Goal: Task Accomplishment & Management: Use online tool/utility

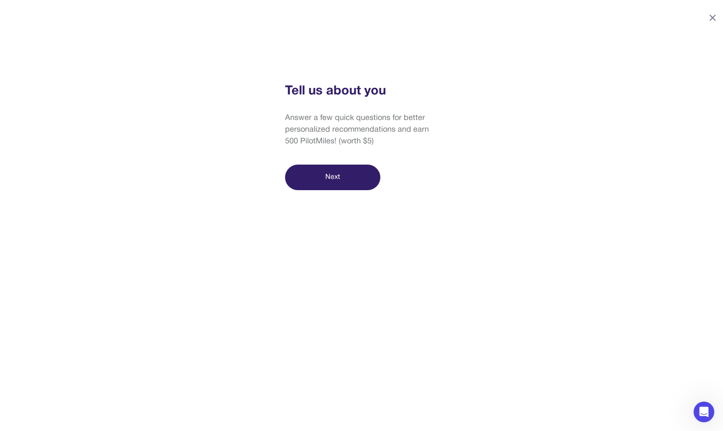
click at [717, 16] on icon at bounding box center [713, 18] width 10 height 10
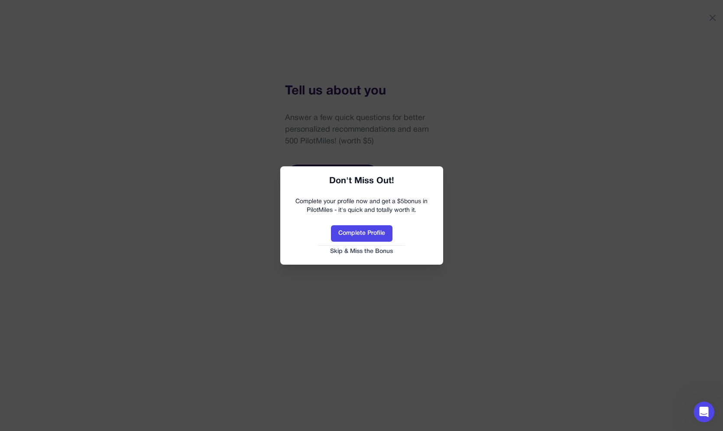
click at [371, 255] on button "Skip & Miss the Bonus" at bounding box center [362, 251] width 146 height 9
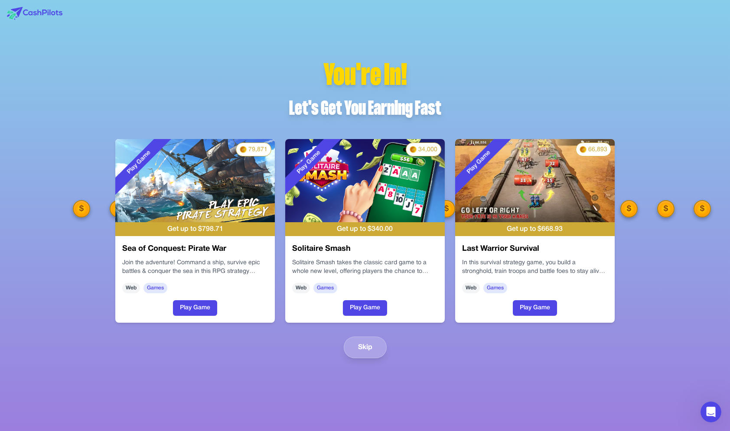
click at [370, 328] on div "You're In! Let's Get You Earning Fast Play Game 79,871 Get up to $ 798.71 Sea o…" at bounding box center [364, 208] width 527 height 299
click at [366, 349] on button "Skip" at bounding box center [365, 348] width 43 height 22
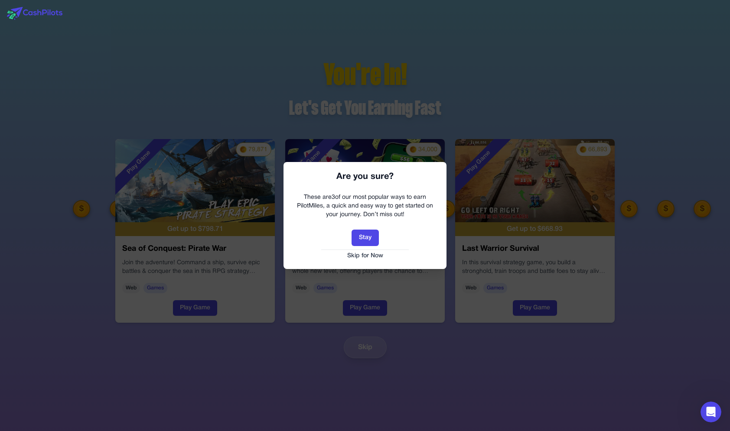
click at [367, 254] on button "Skip for Now" at bounding box center [365, 256] width 146 height 9
